Goal: Register for event/course

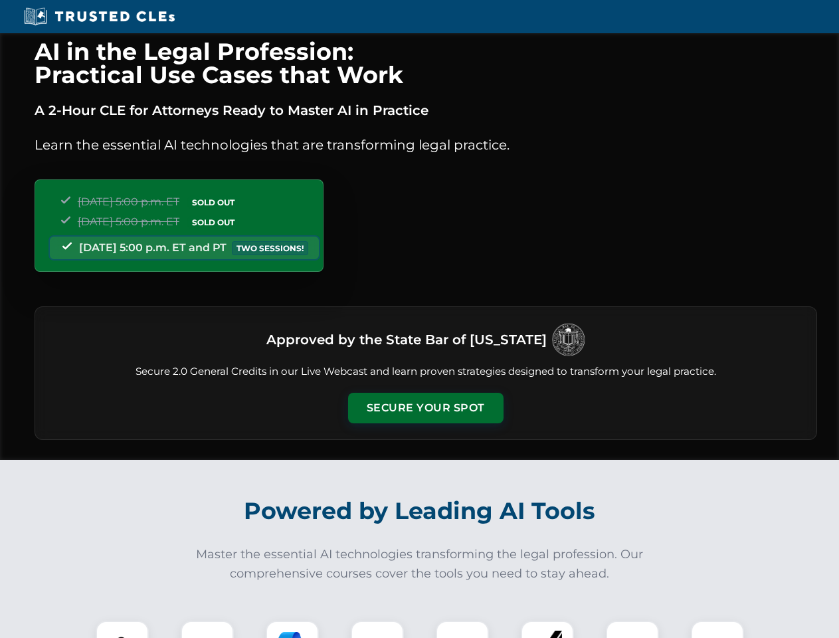
click at [425, 408] on button "Secure Your Spot" at bounding box center [426, 408] width 156 height 31
click at [122, 629] on img at bounding box center [122, 647] width 39 height 39
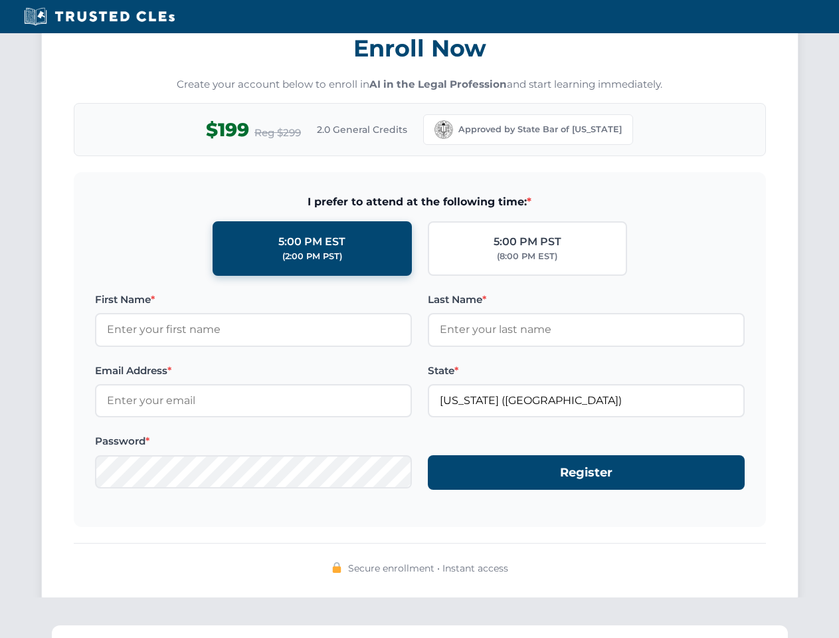
scroll to position [1305, 0]
